Goal: Task Accomplishment & Management: Manage account settings

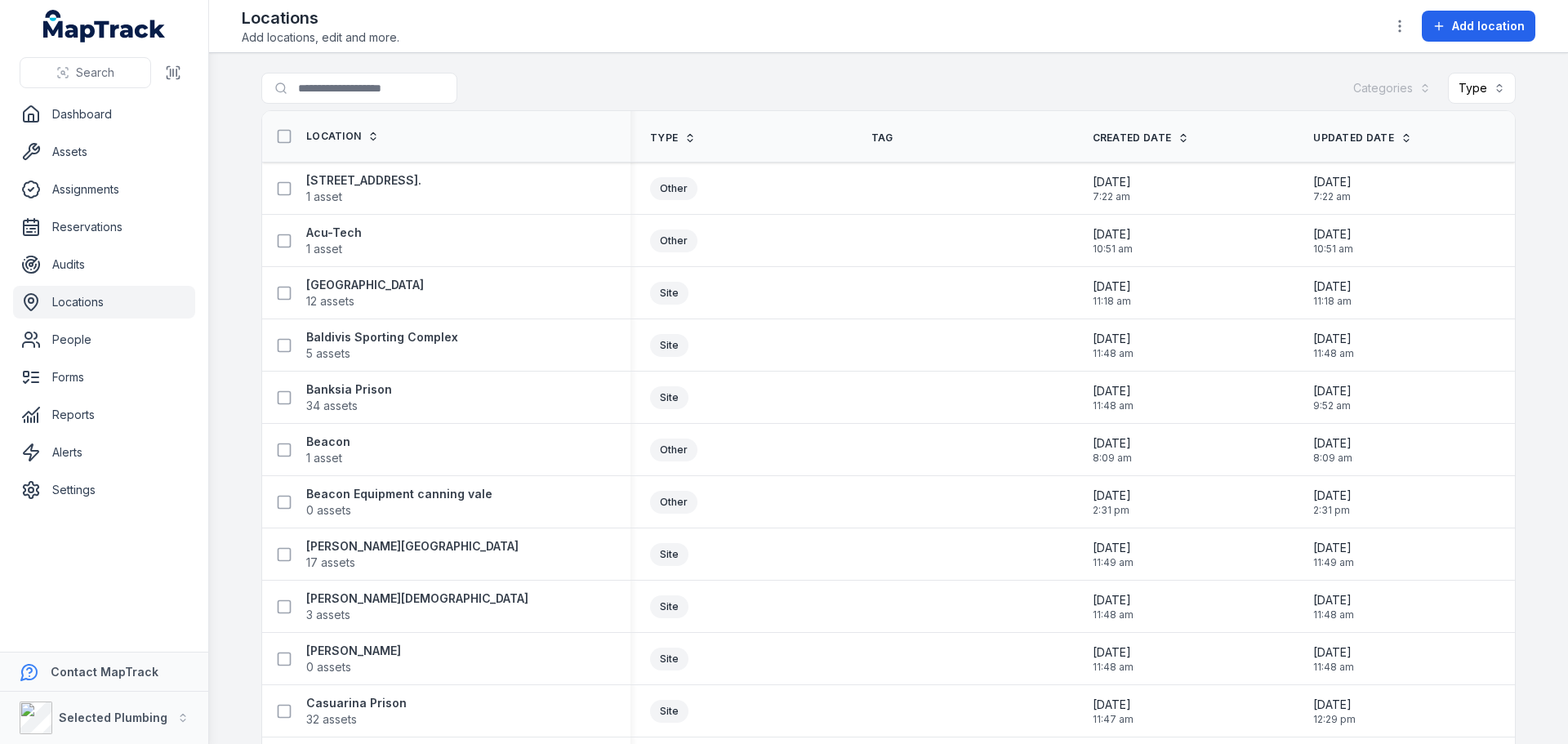
click at [80, 299] on link "Locations" at bounding box center [104, 302] width 182 height 33
click at [1489, 82] on button "Type" at bounding box center [1482, 88] width 68 height 31
click at [389, 83] on input "Search for locations" at bounding box center [391, 88] width 261 height 31
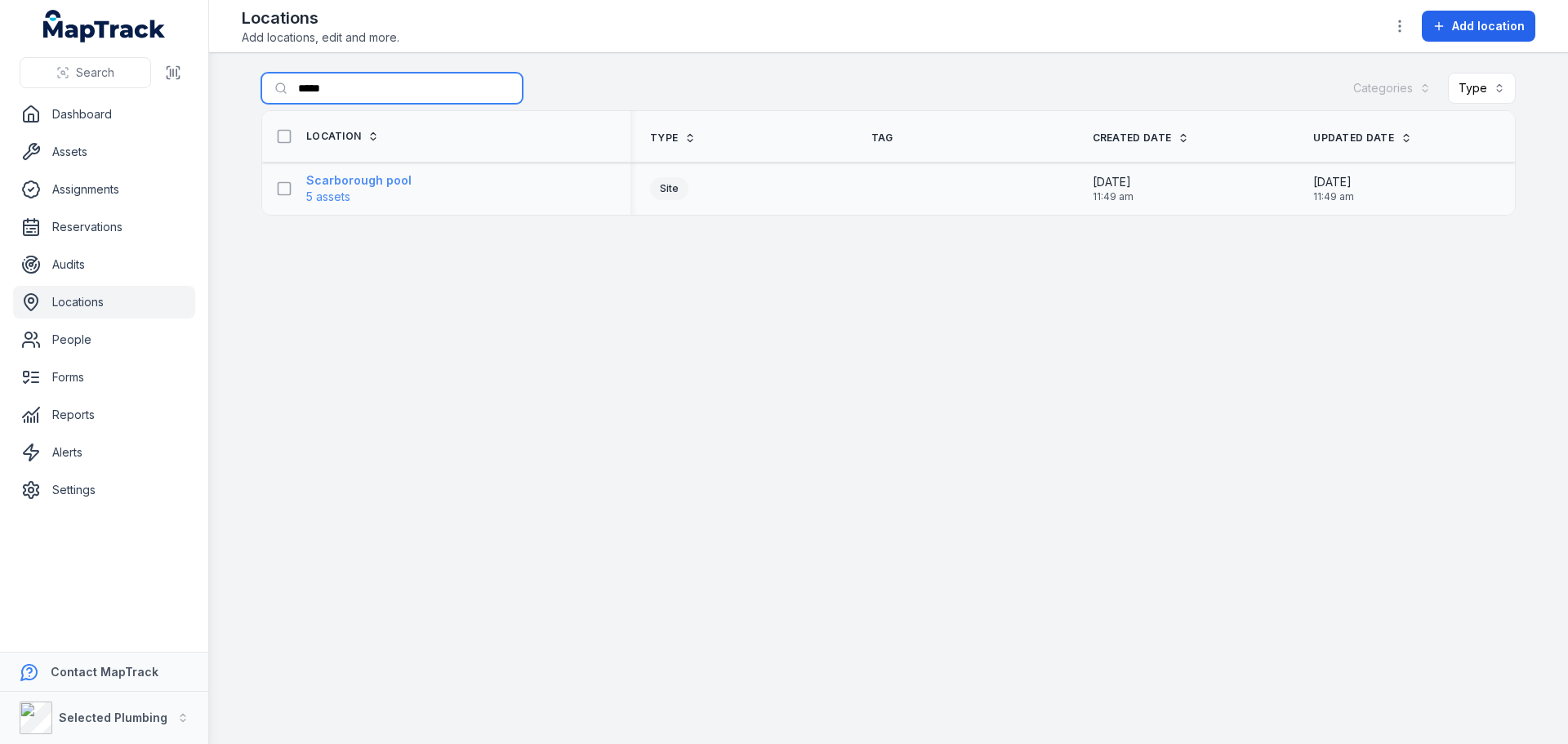
type input "*****"
click at [348, 177] on strong "Scarborough pool" at bounding box center [359, 180] width 105 height 16
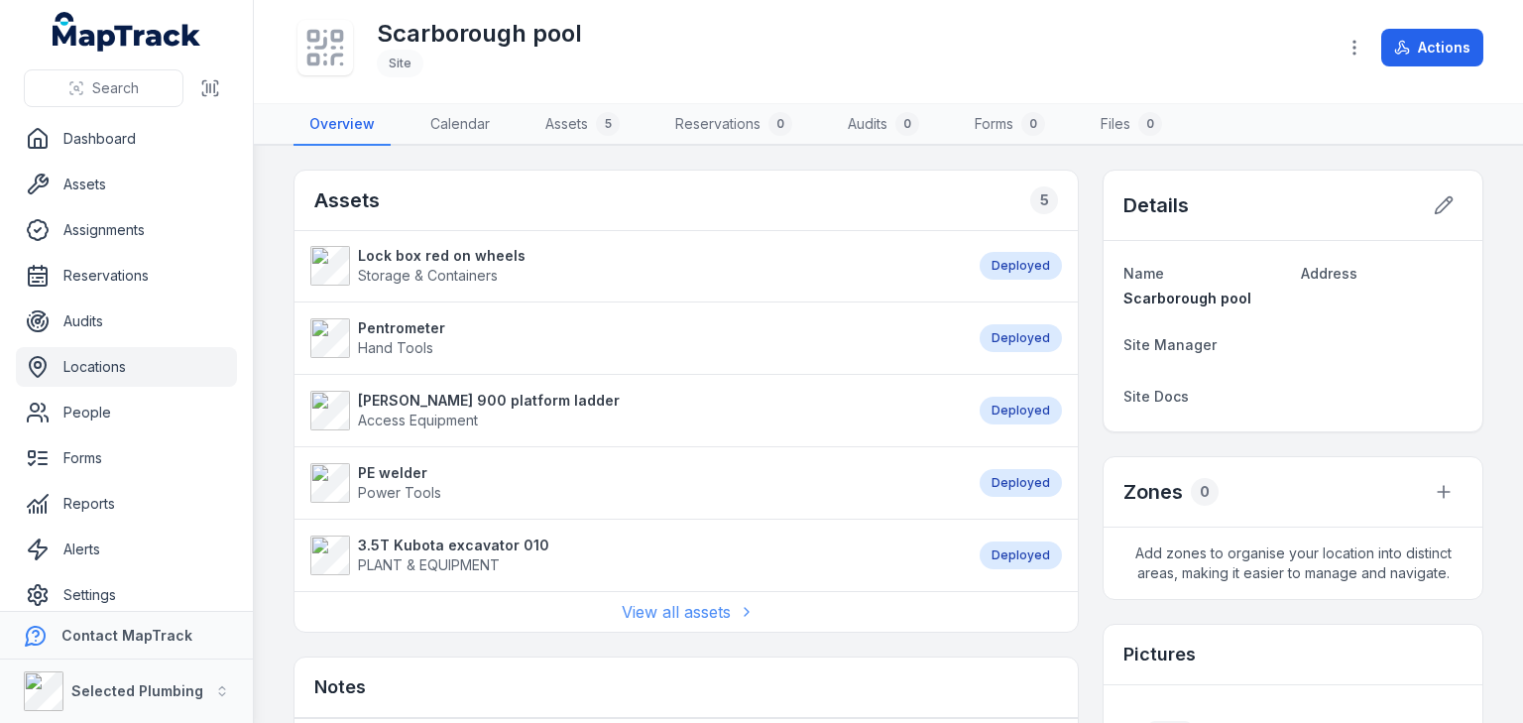
click at [682, 607] on link "View all assets" at bounding box center [686, 612] width 129 height 24
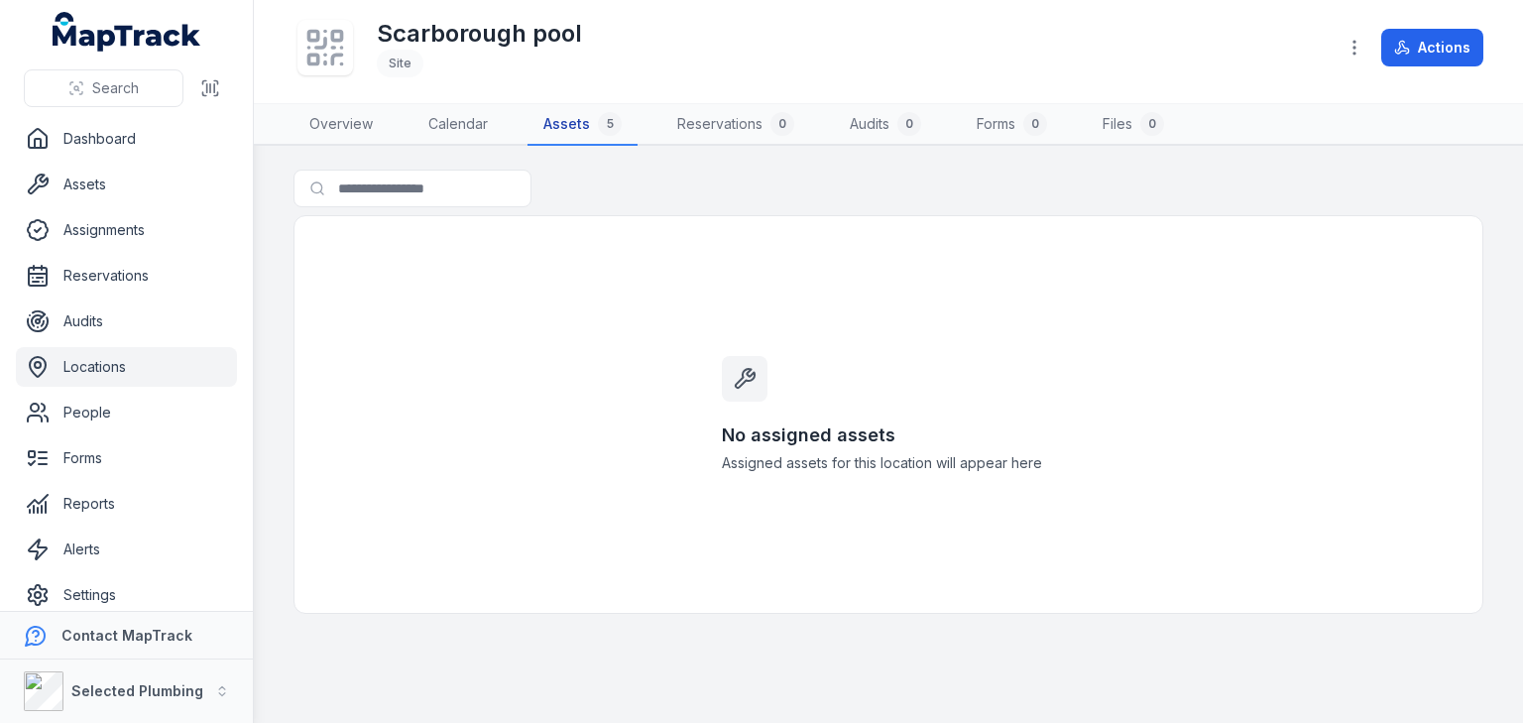
click at [554, 120] on link "Assets 5" at bounding box center [582, 125] width 110 height 42
click at [409, 325] on div "No assigned assets Assigned assets for this location will appear here" at bounding box center [888, 414] width 1190 height 399
click at [350, 119] on link "Overview" at bounding box center [340, 125] width 95 height 42
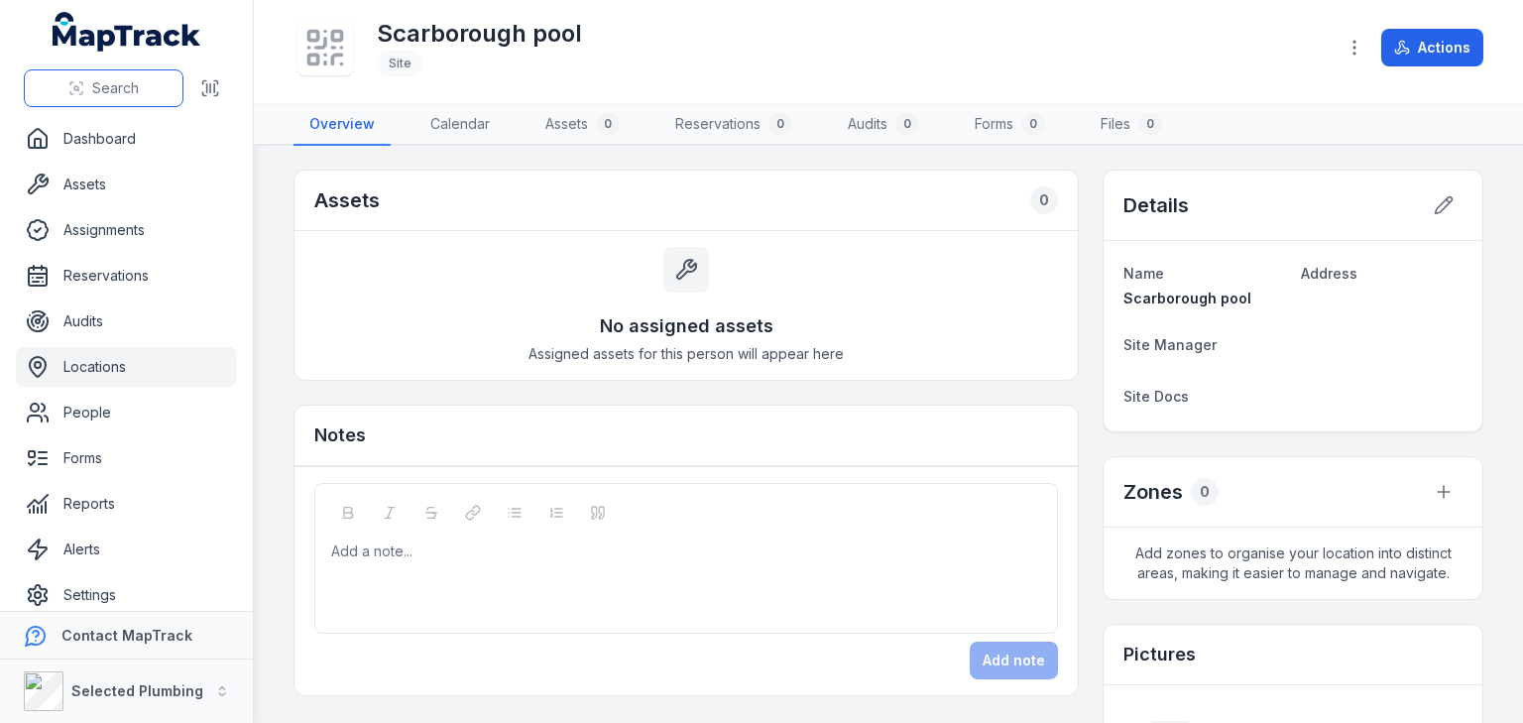
click at [89, 85] on button "Search" at bounding box center [104, 88] width 160 height 38
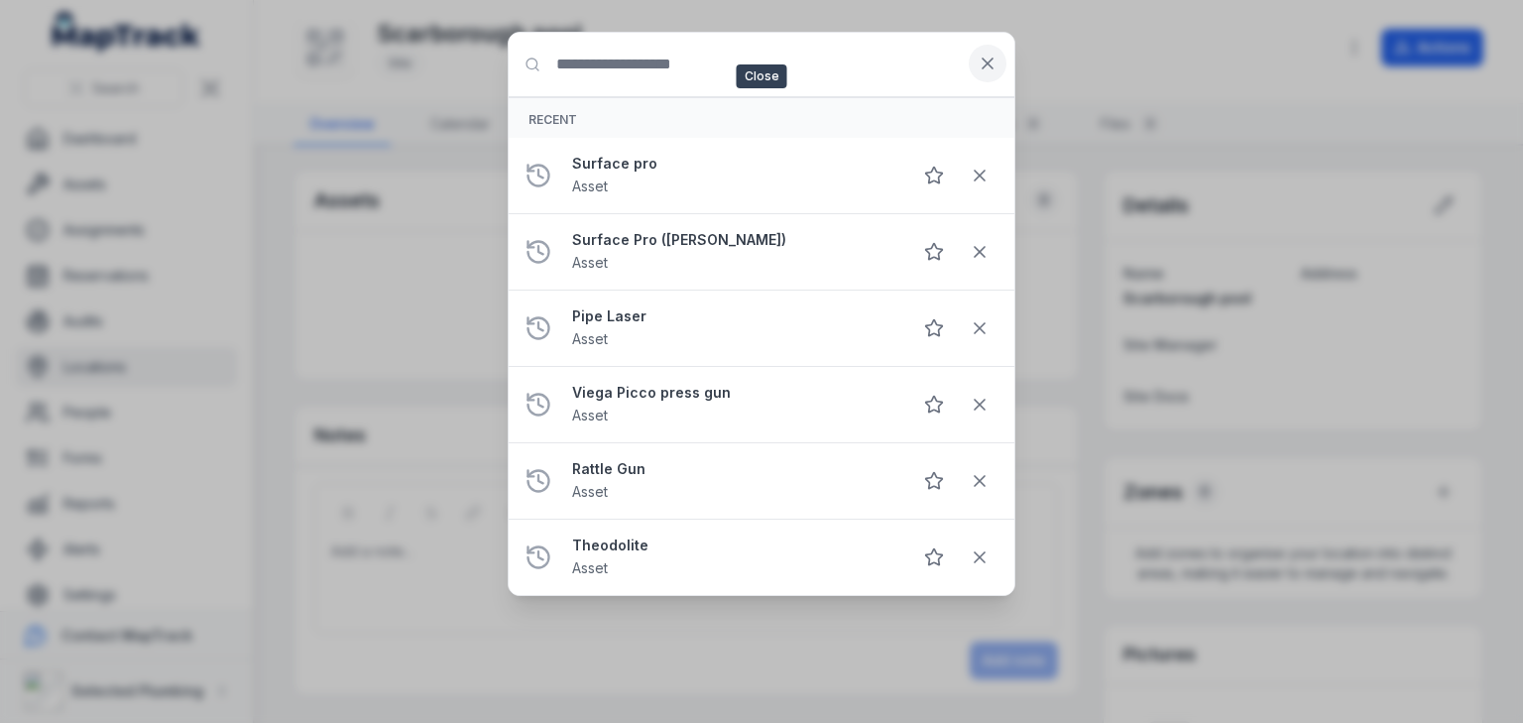
click at [988, 66] on icon at bounding box center [988, 64] width 20 height 20
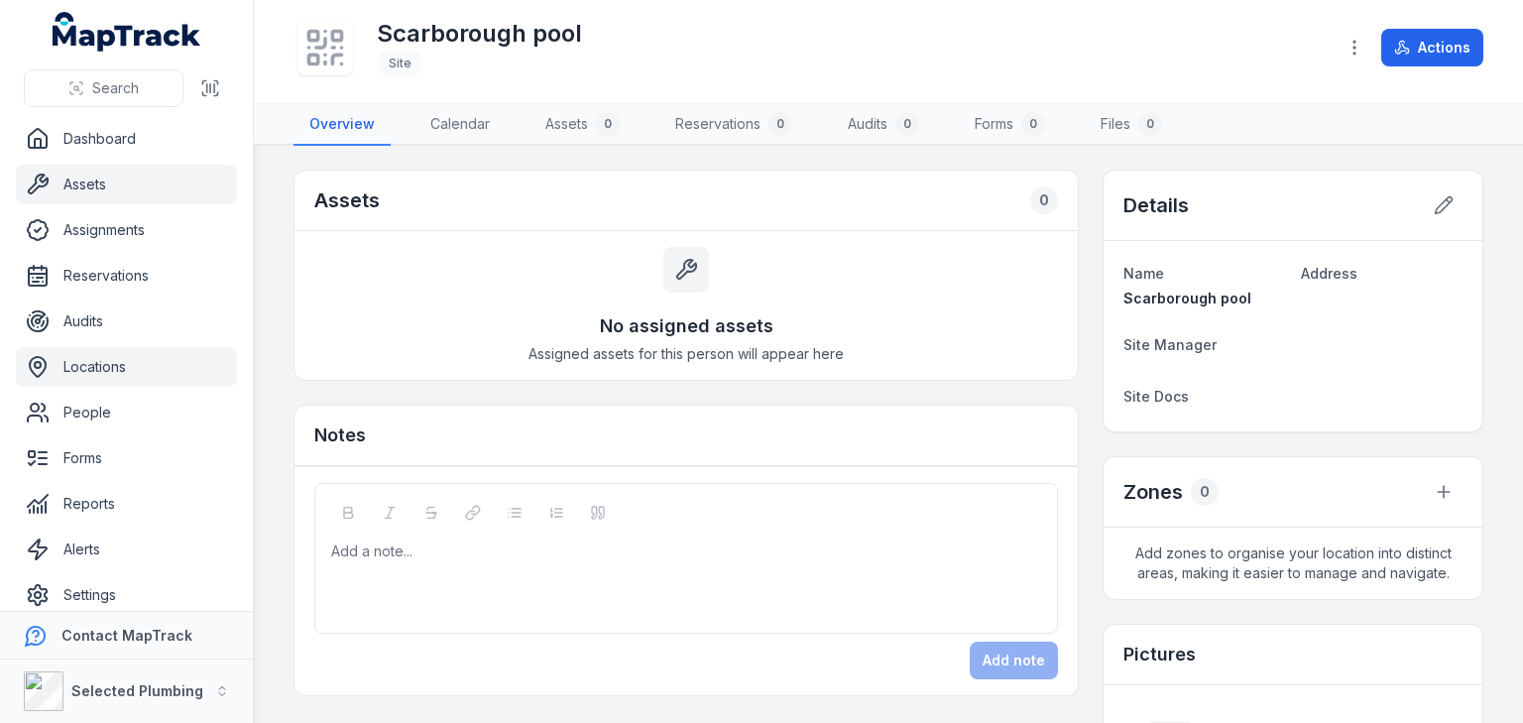
click at [103, 179] on link "Assets" at bounding box center [126, 185] width 221 height 40
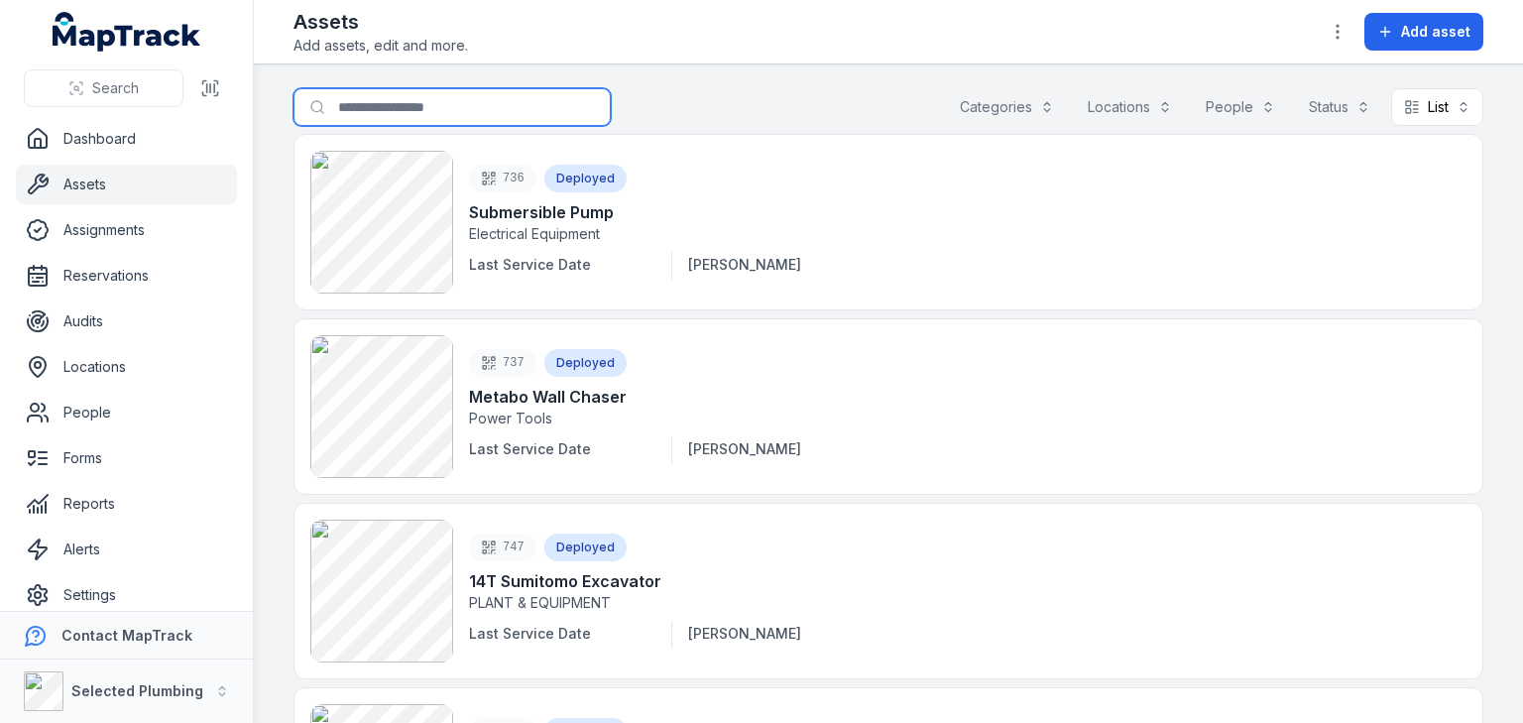
click at [357, 101] on input "Search for assets" at bounding box center [451, 107] width 317 height 38
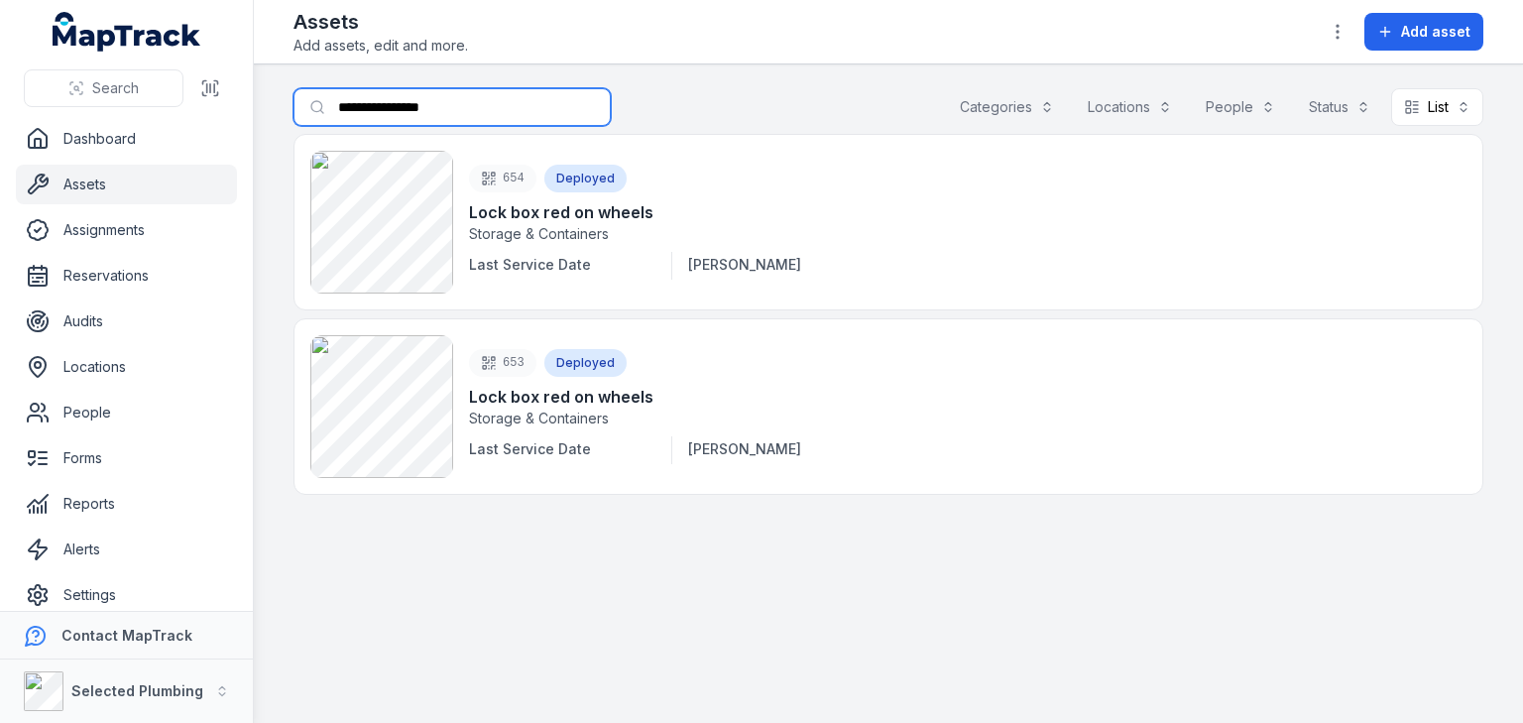
type input "**********"
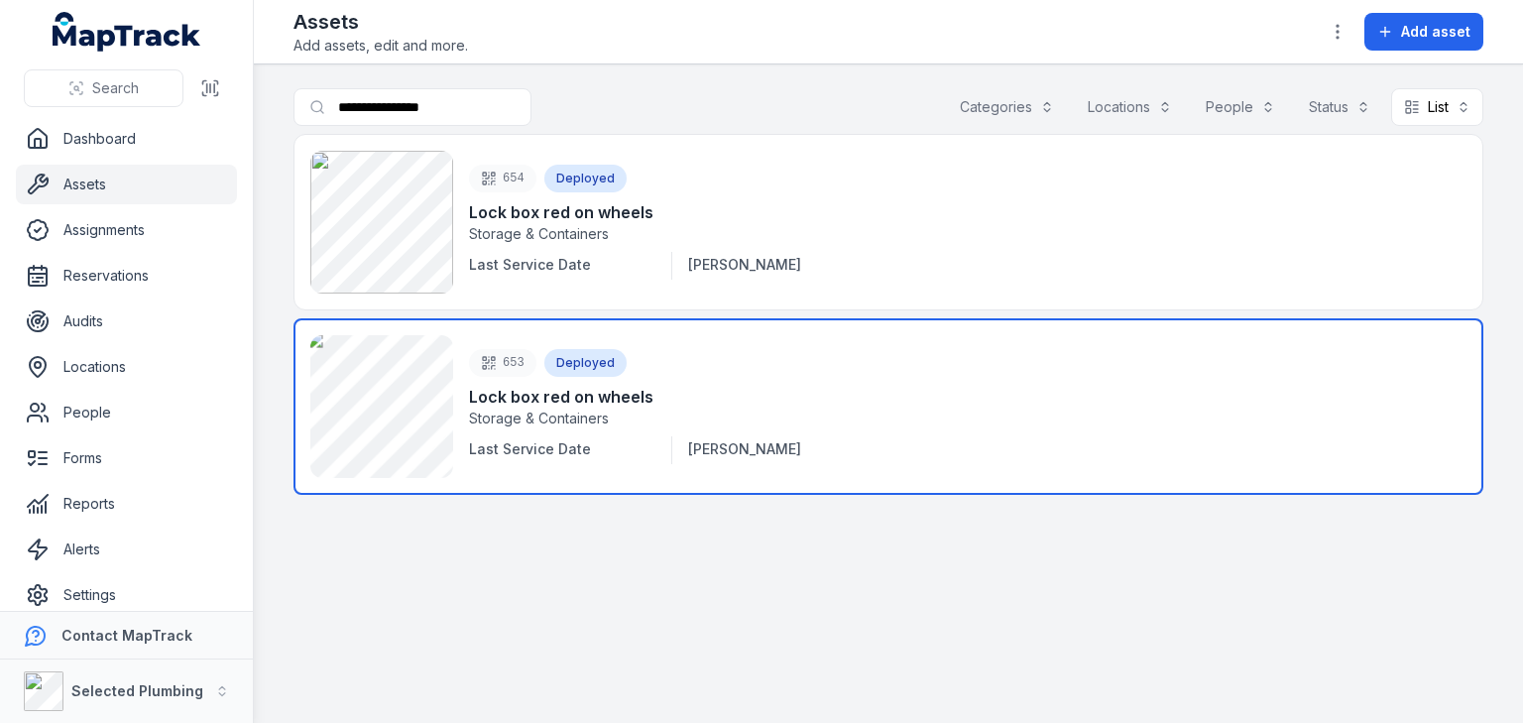
click at [400, 414] on link at bounding box center [888, 406] width 1190 height 176
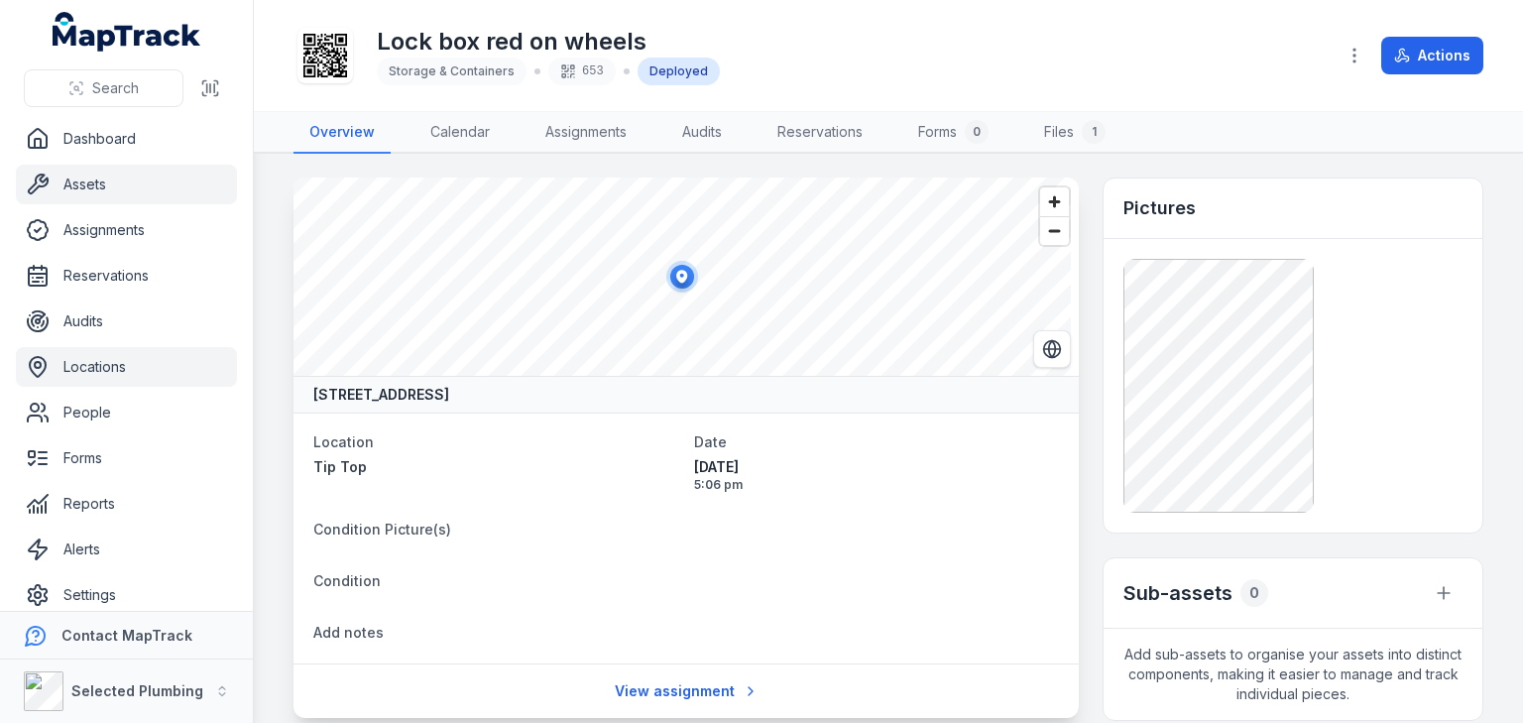
click at [90, 363] on link "Locations" at bounding box center [126, 367] width 221 height 40
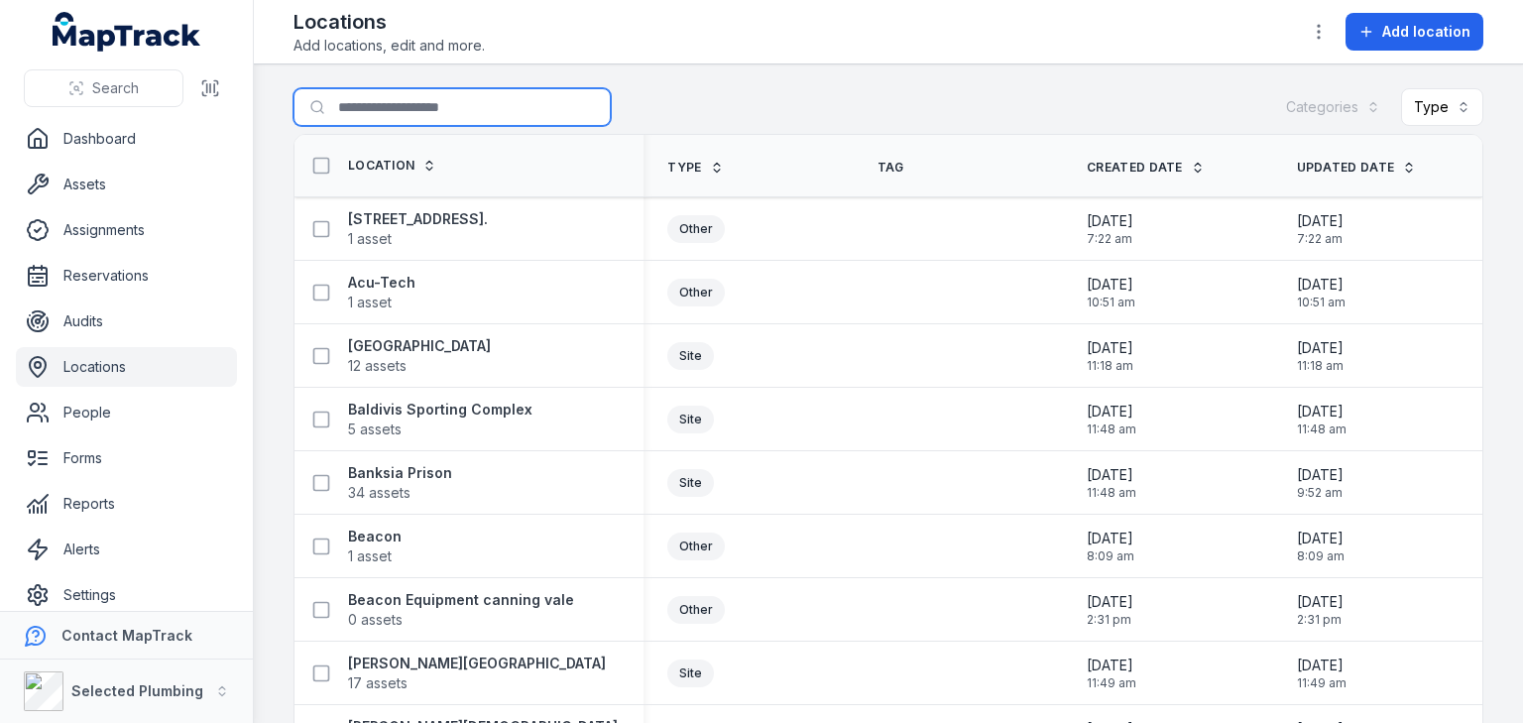
click at [442, 107] on input "Search for locations" at bounding box center [451, 107] width 317 height 38
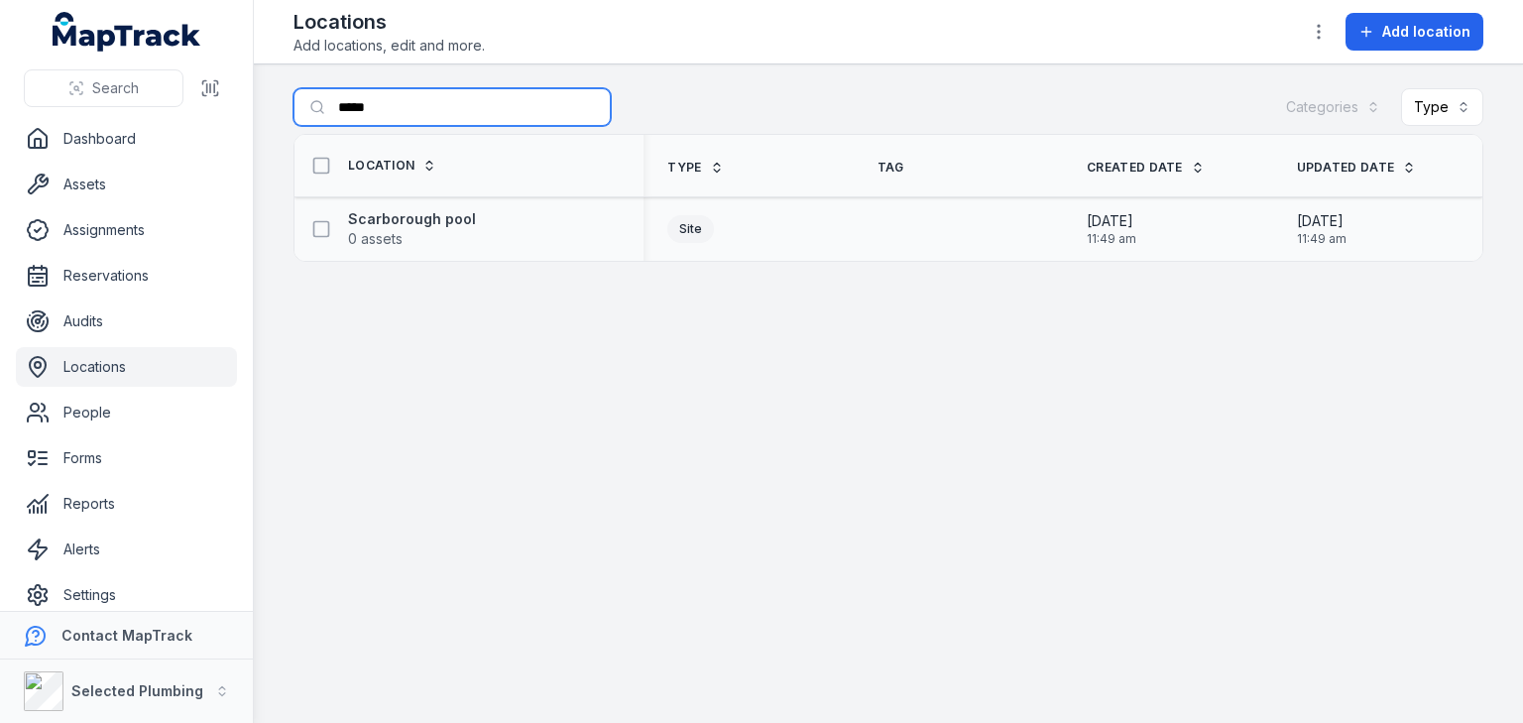
type input "*****"
click at [471, 243] on div "Scarborough pool 0 assets" at bounding box center [460, 229] width 317 height 40
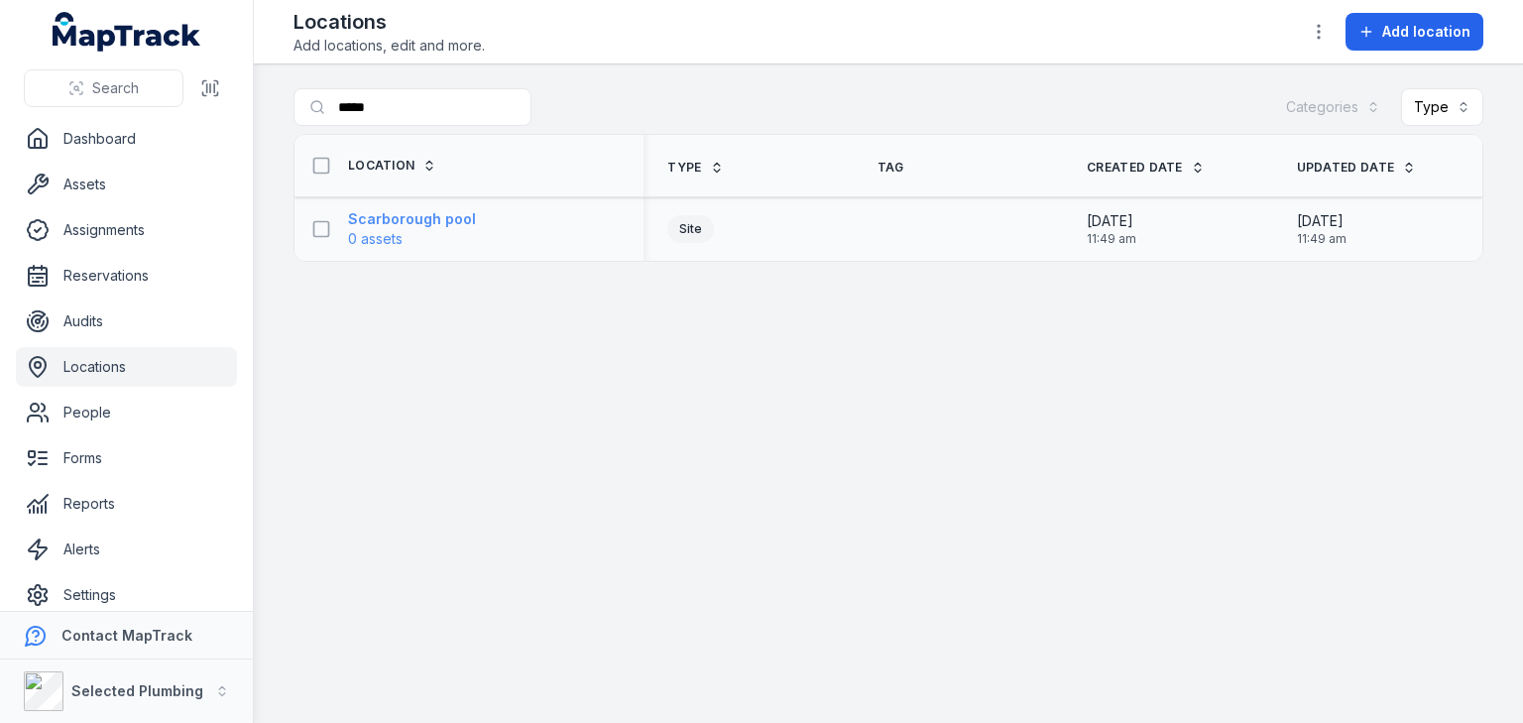
click at [377, 229] on span "0 assets" at bounding box center [375, 239] width 55 height 20
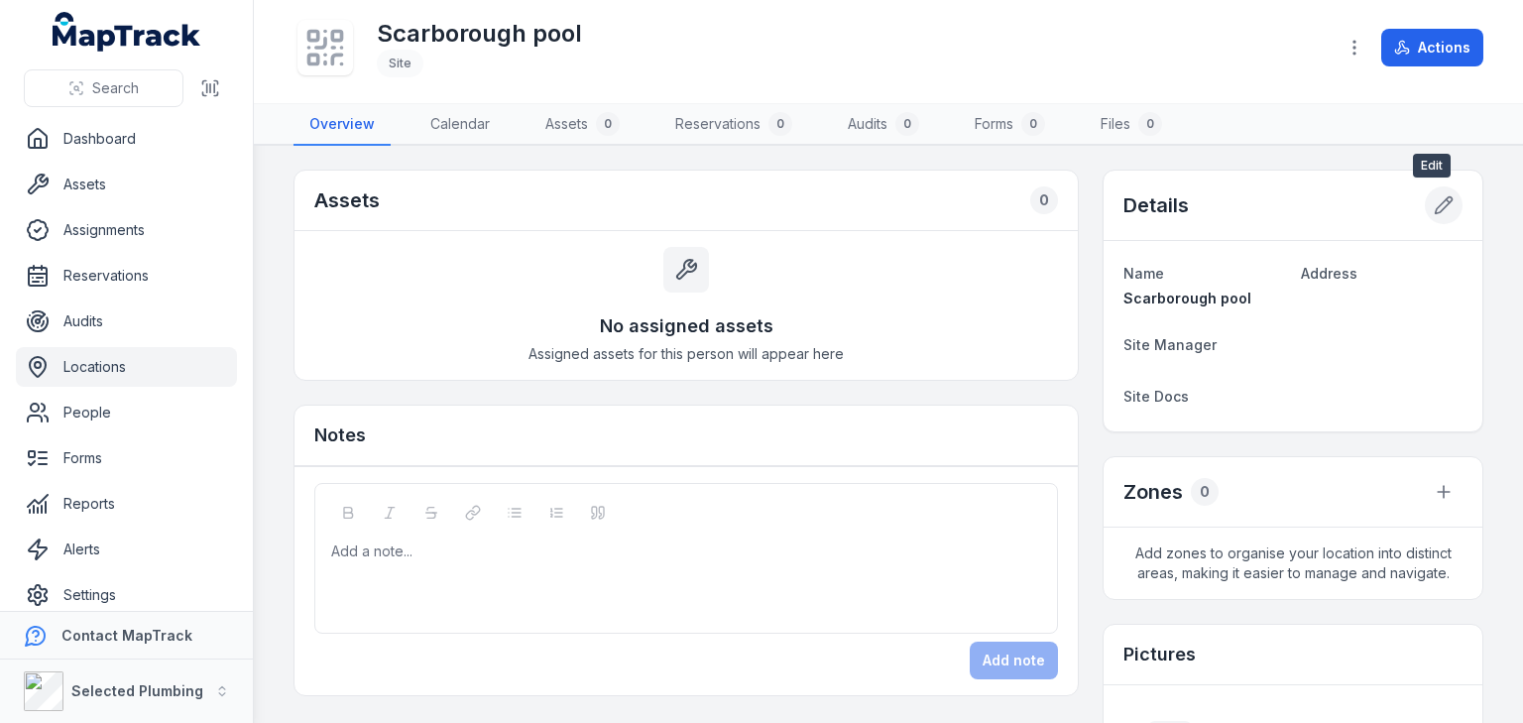
click at [1434, 199] on icon at bounding box center [1444, 205] width 20 height 20
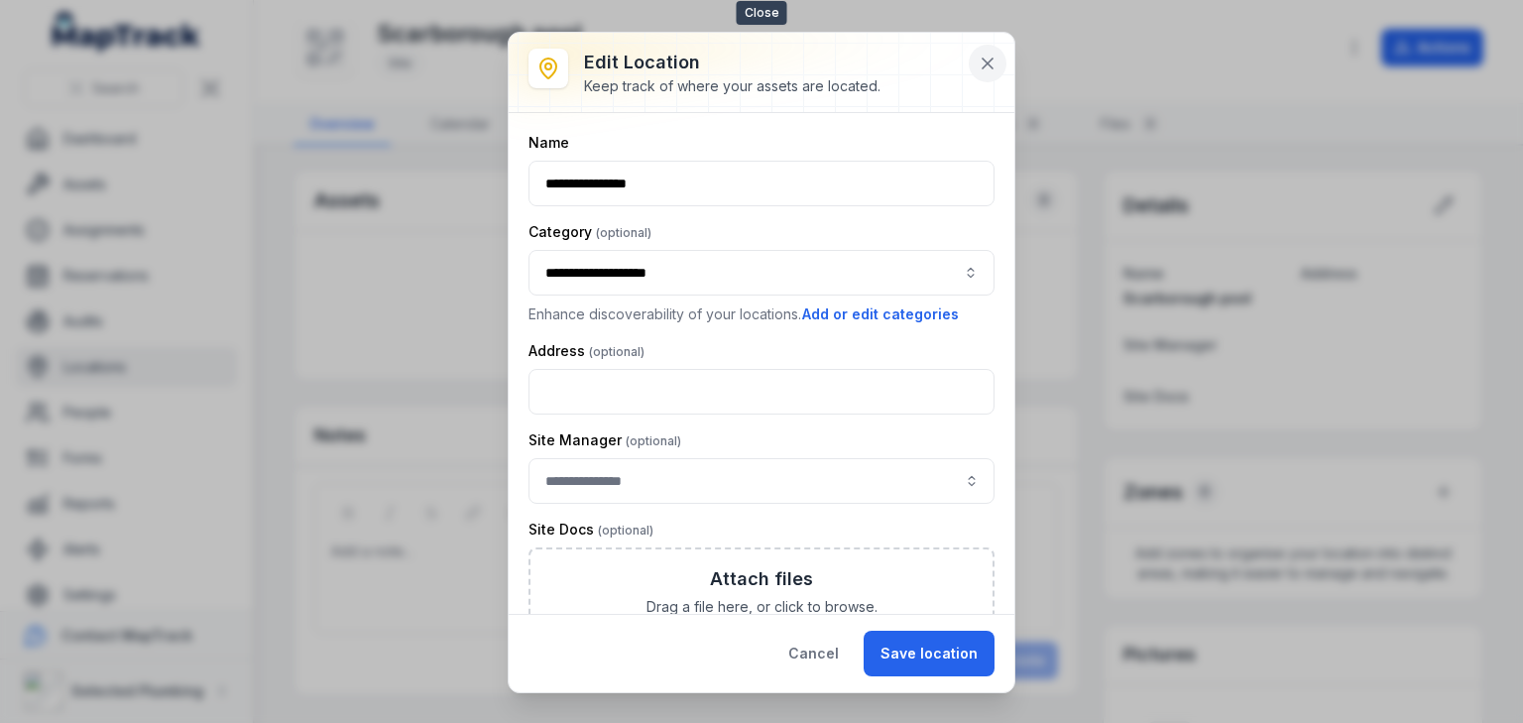
click at [986, 55] on icon at bounding box center [988, 64] width 20 height 20
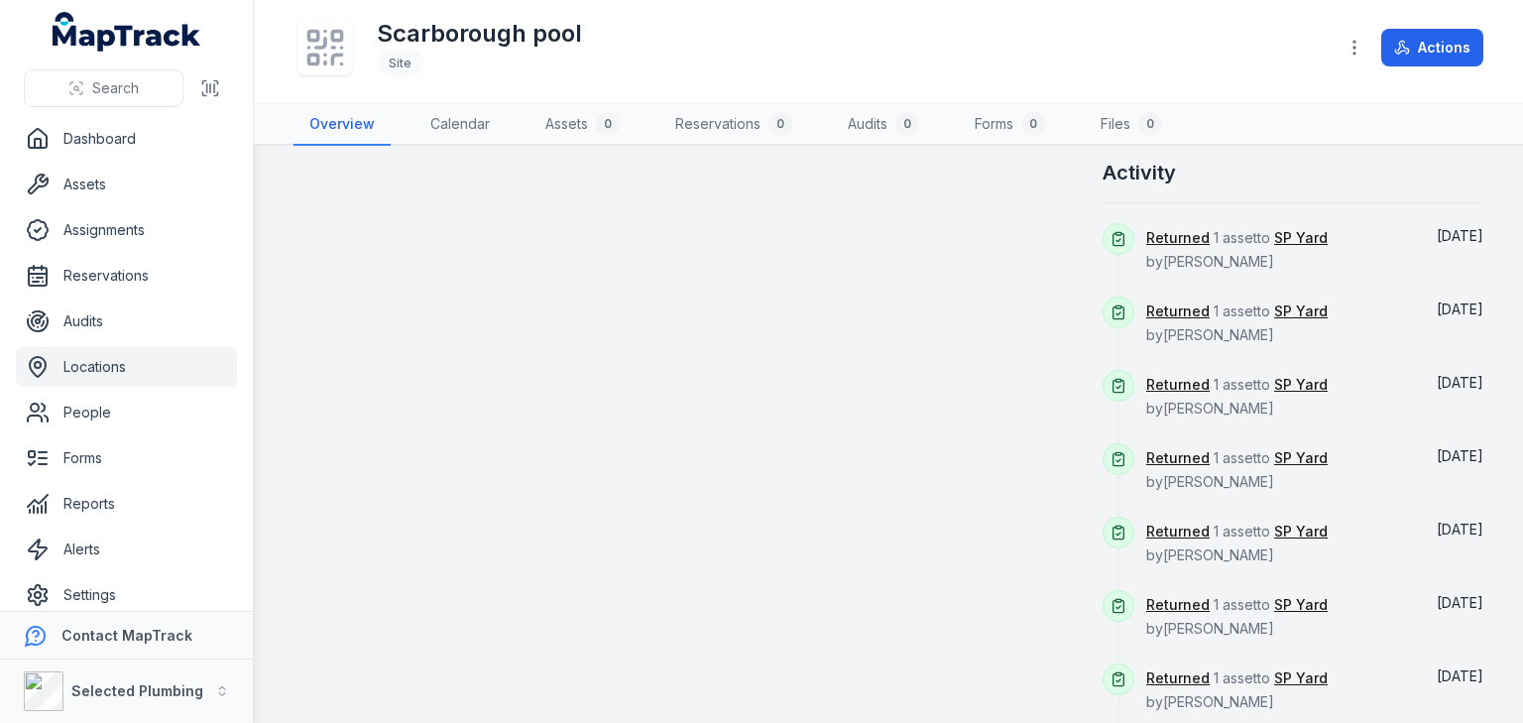
scroll to position [793, 0]
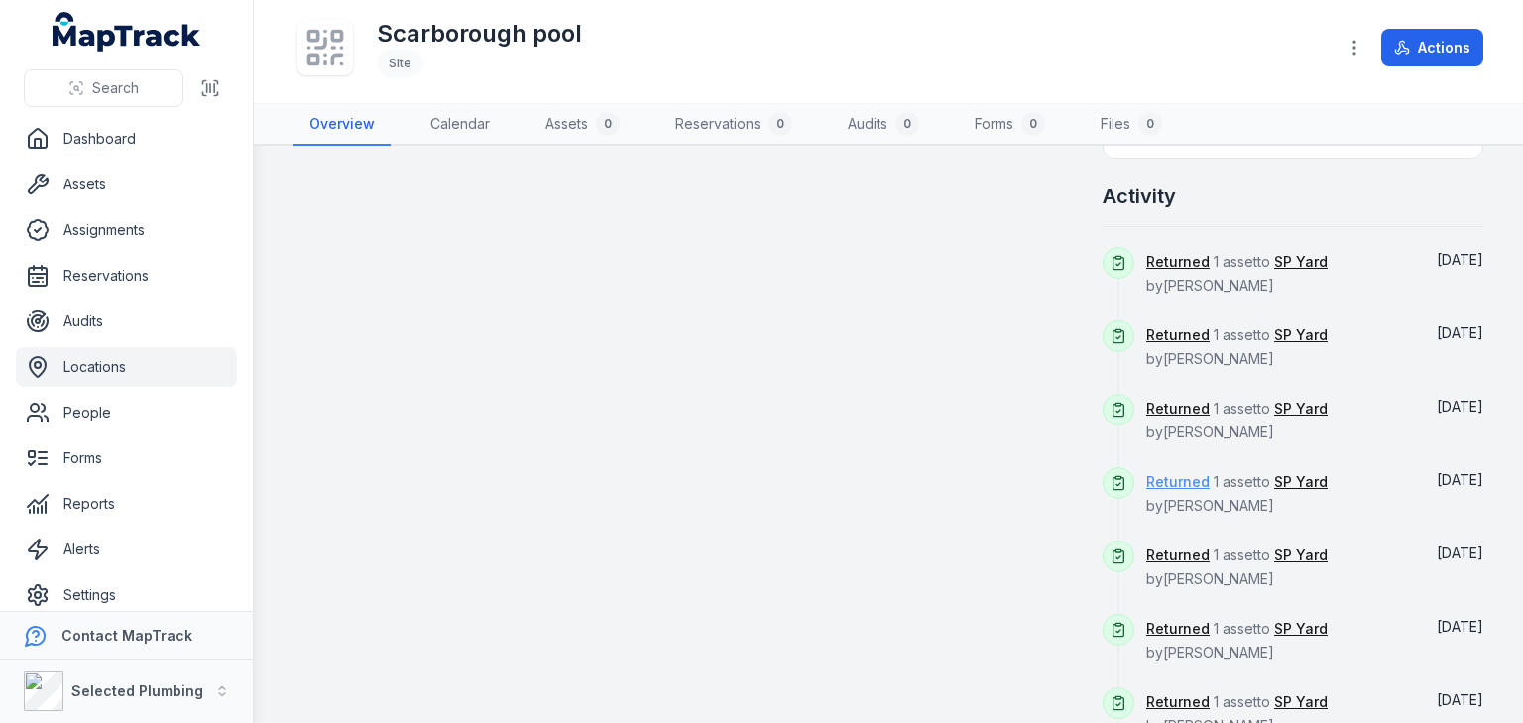
click at [1147, 481] on link "Returned" at bounding box center [1177, 482] width 63 height 20
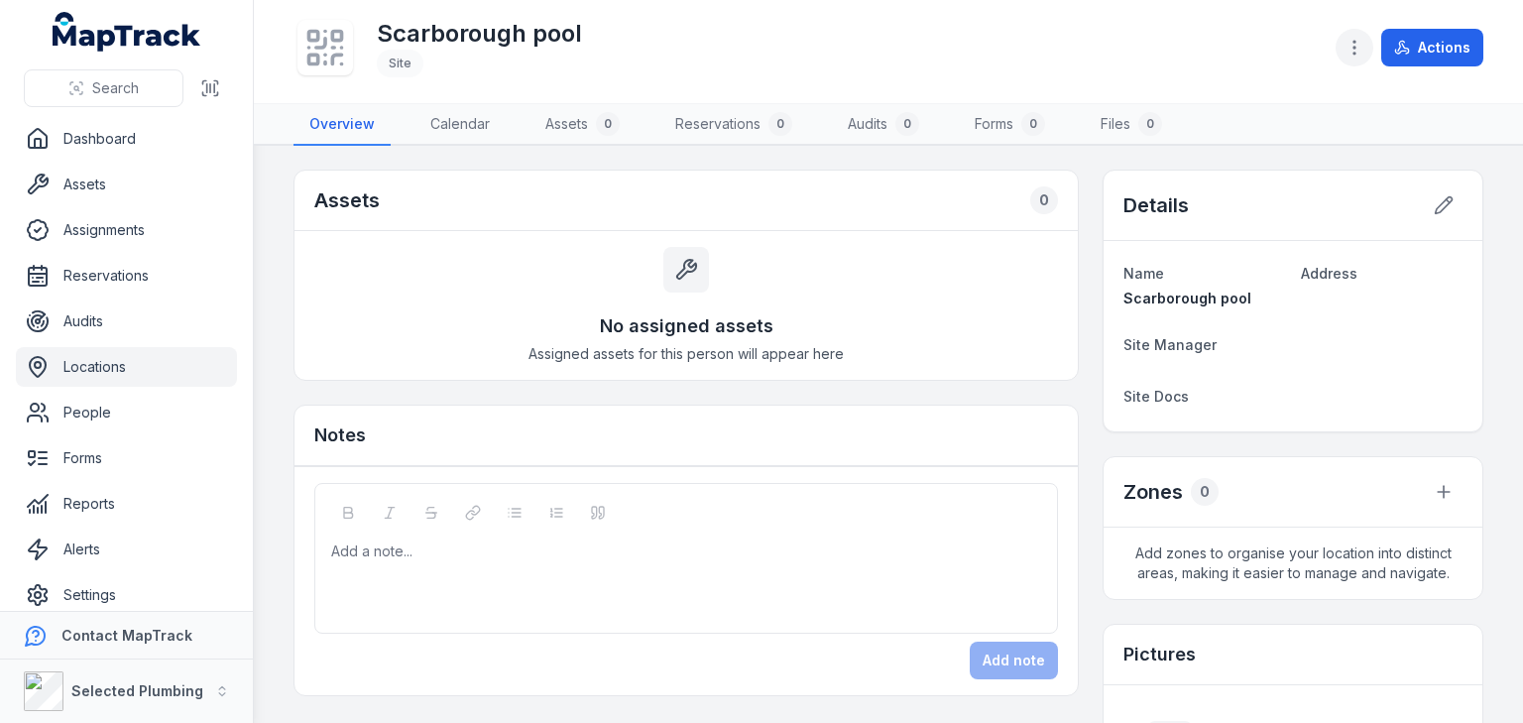
click at [1351, 52] on icon "button" at bounding box center [1354, 48] width 20 height 20
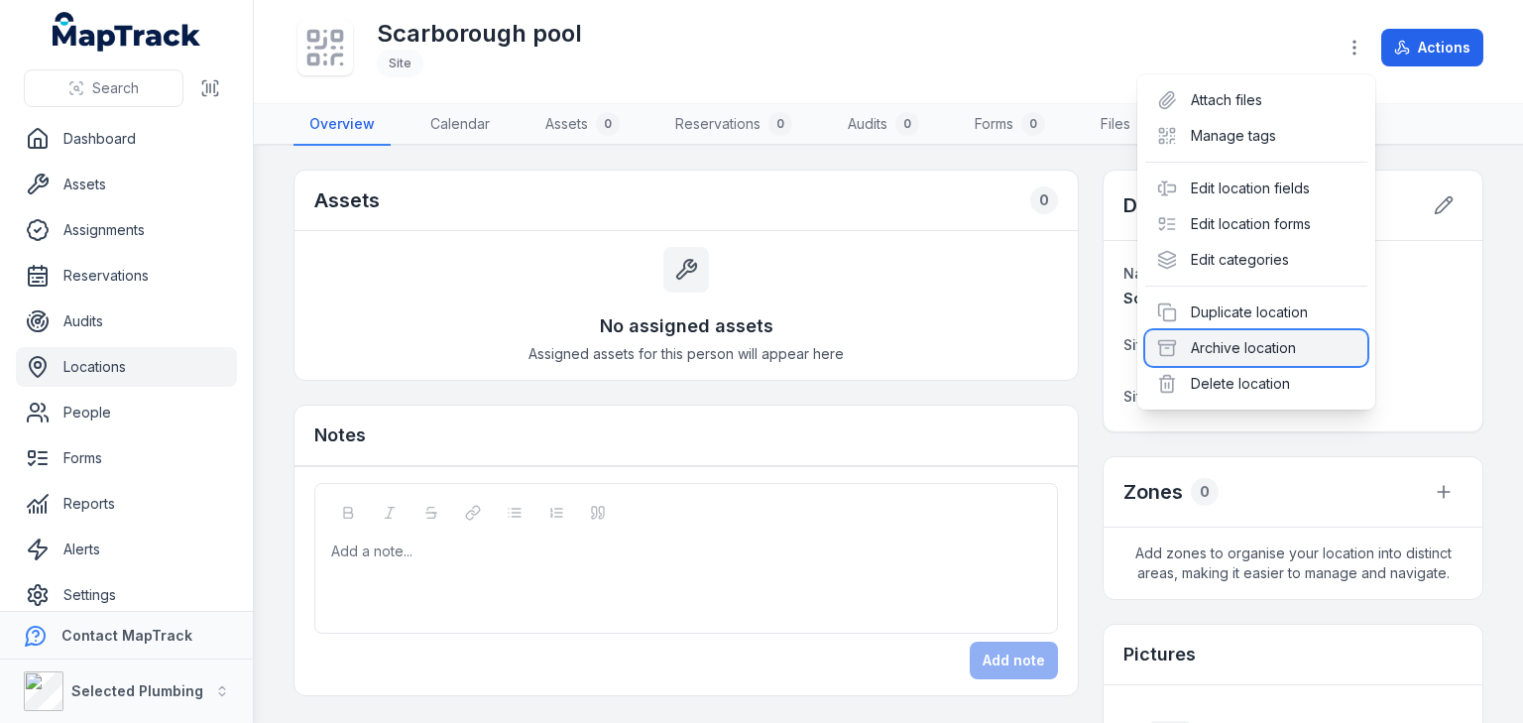
click at [1246, 345] on div "Archive location" at bounding box center [1256, 348] width 222 height 36
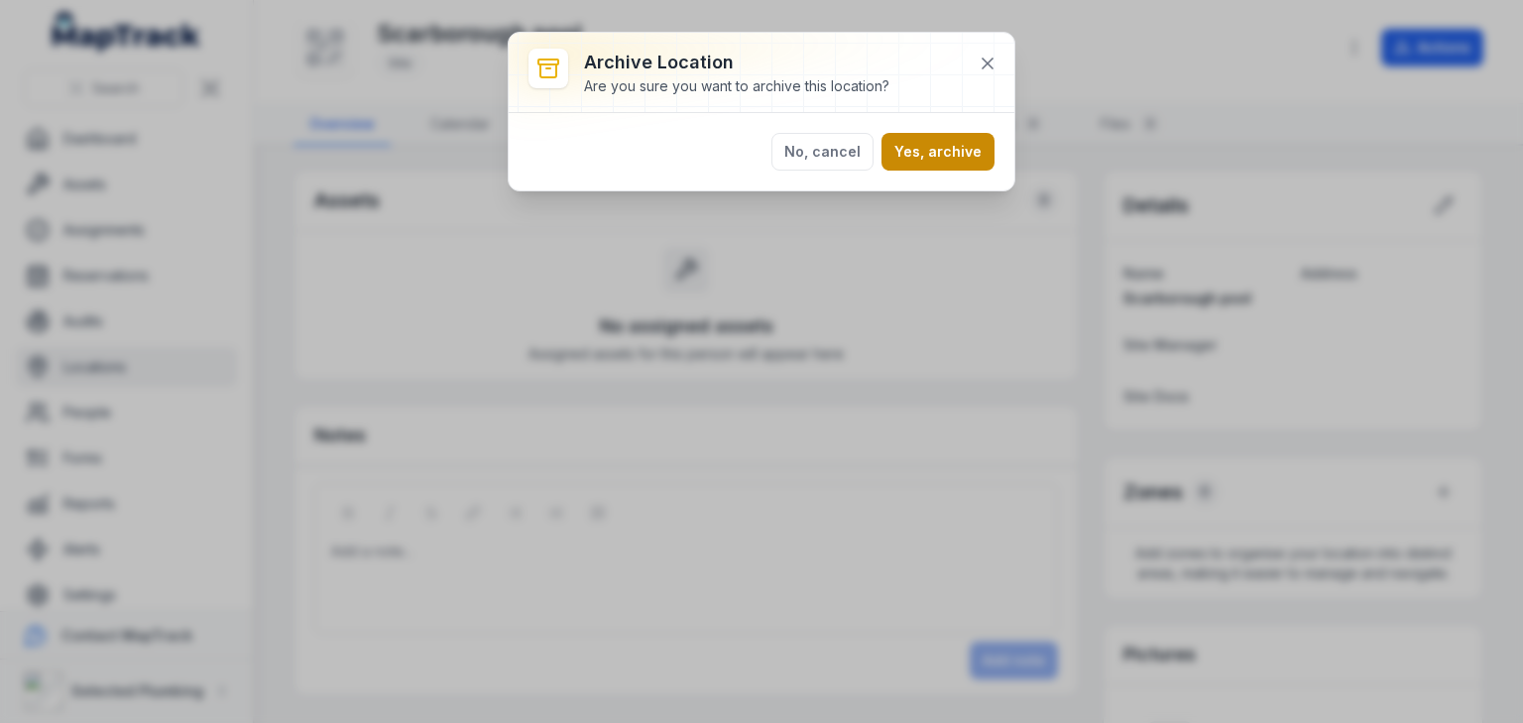
click at [934, 155] on button "Yes, archive" at bounding box center [937, 152] width 113 height 38
